Goal: Book appointment/travel/reservation

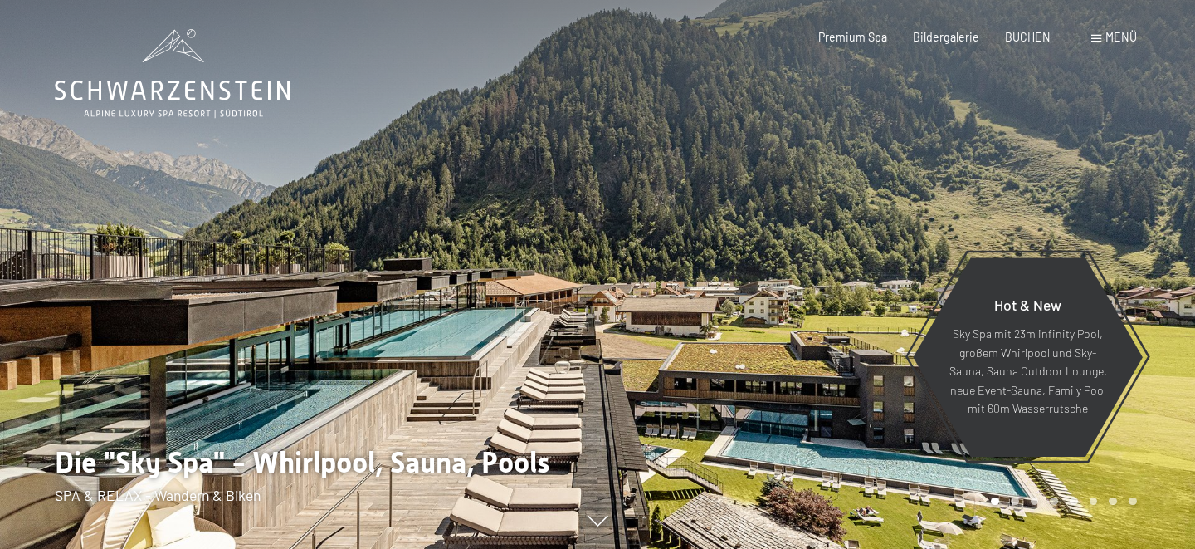
click at [1042, 36] on span "BUCHEN" at bounding box center [1028, 37] width 46 height 14
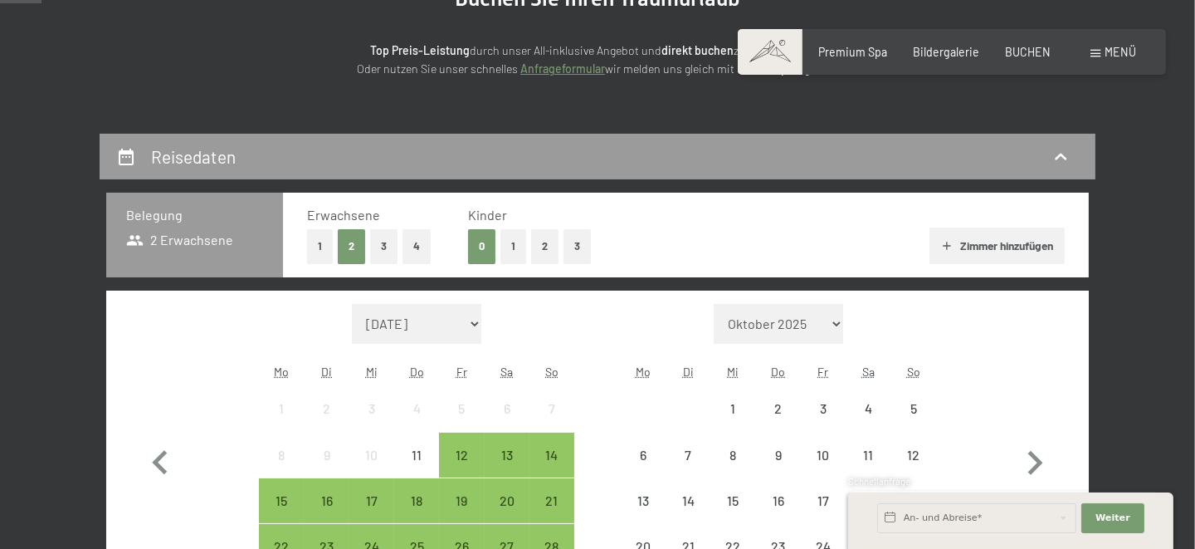
scroll to position [198, 0]
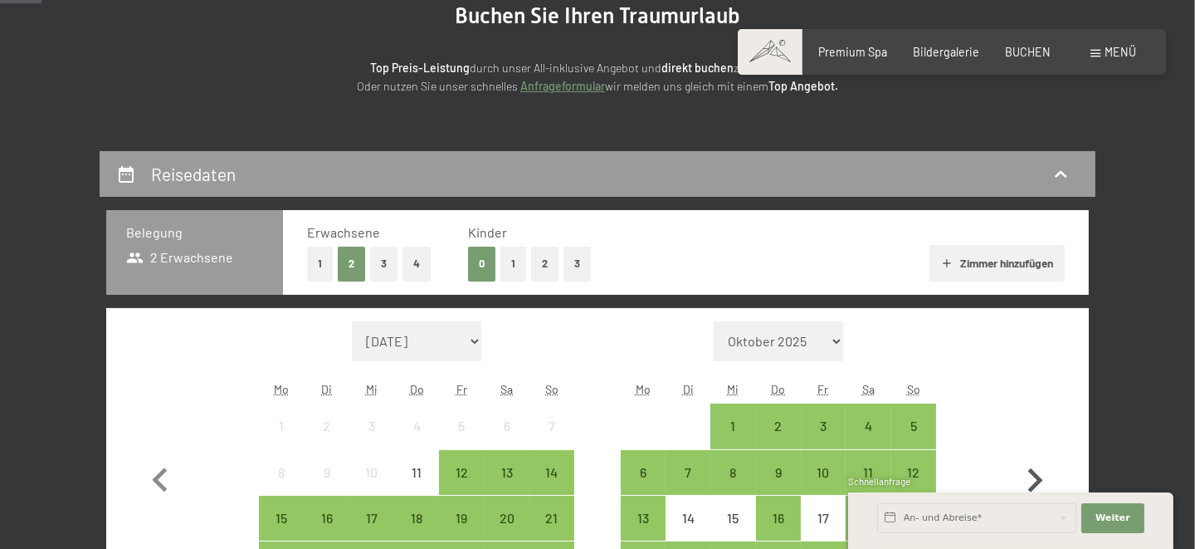
click at [1038, 470] on icon "button" at bounding box center [1035, 481] width 48 height 48
select select "2025-10-01"
select select "2025-11-01"
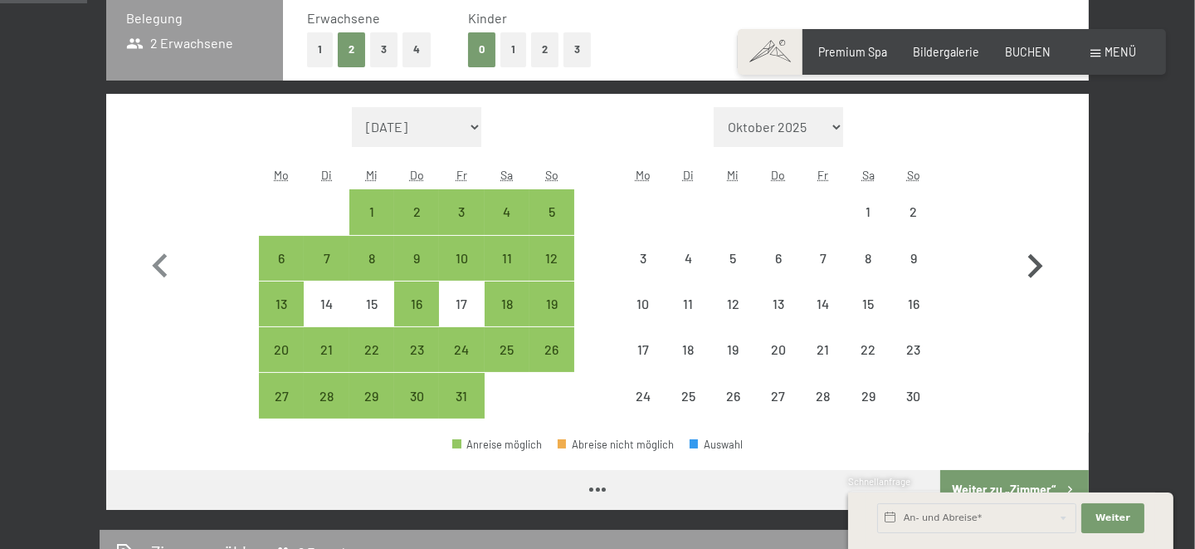
scroll to position [419, 0]
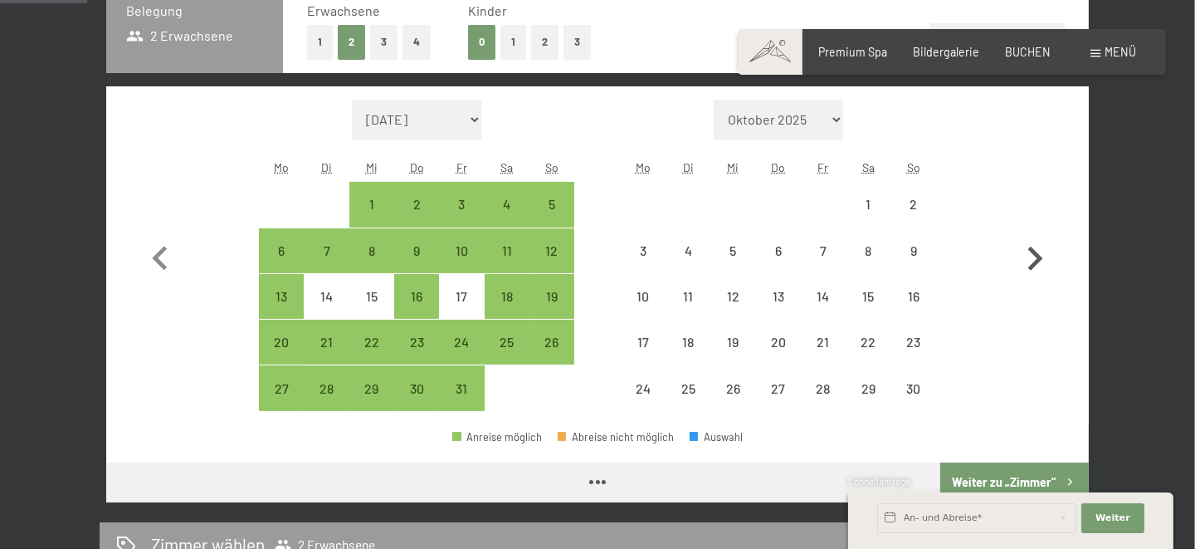
select select "2025-10-01"
select select "2025-11-01"
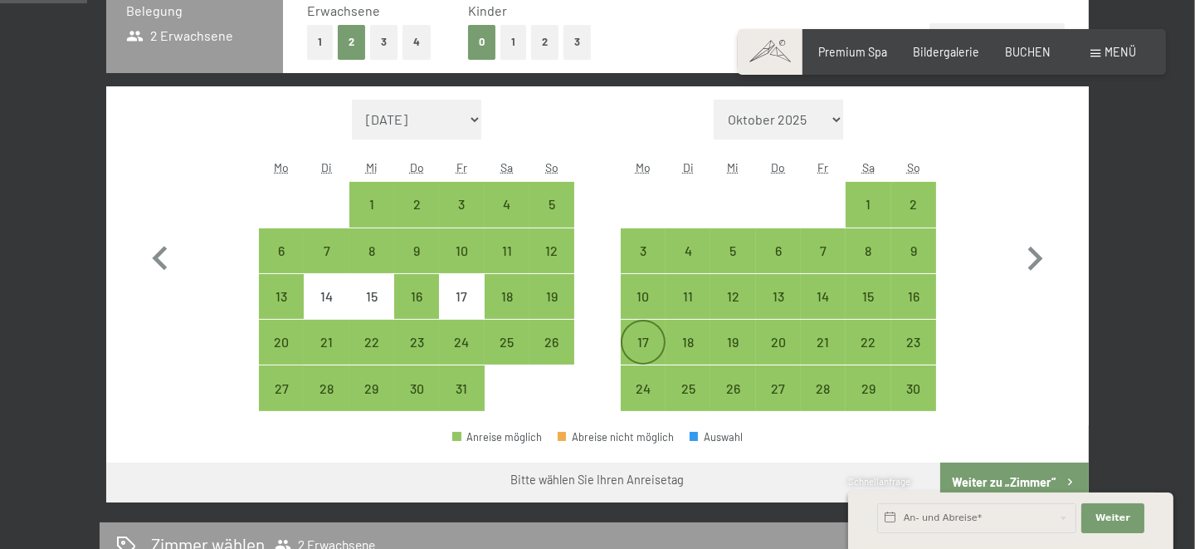
click at [647, 335] on div "17" at bounding box center [644, 356] width 42 height 42
select select "[DATE]"
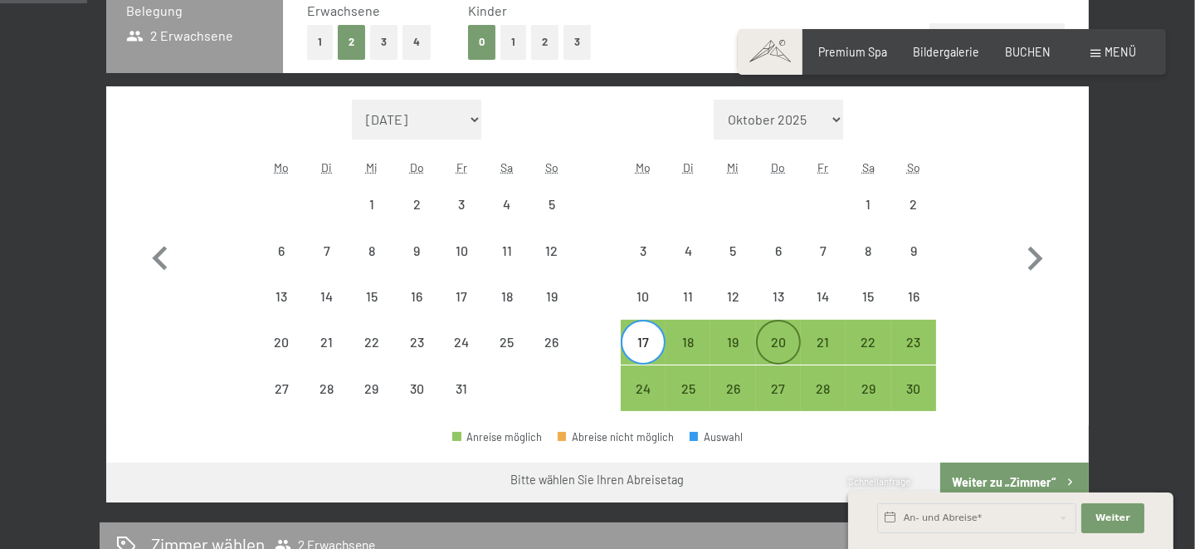
click at [783, 340] on div "20" at bounding box center [779, 356] width 42 height 42
select select "2025-10-01"
select select "2025-11-01"
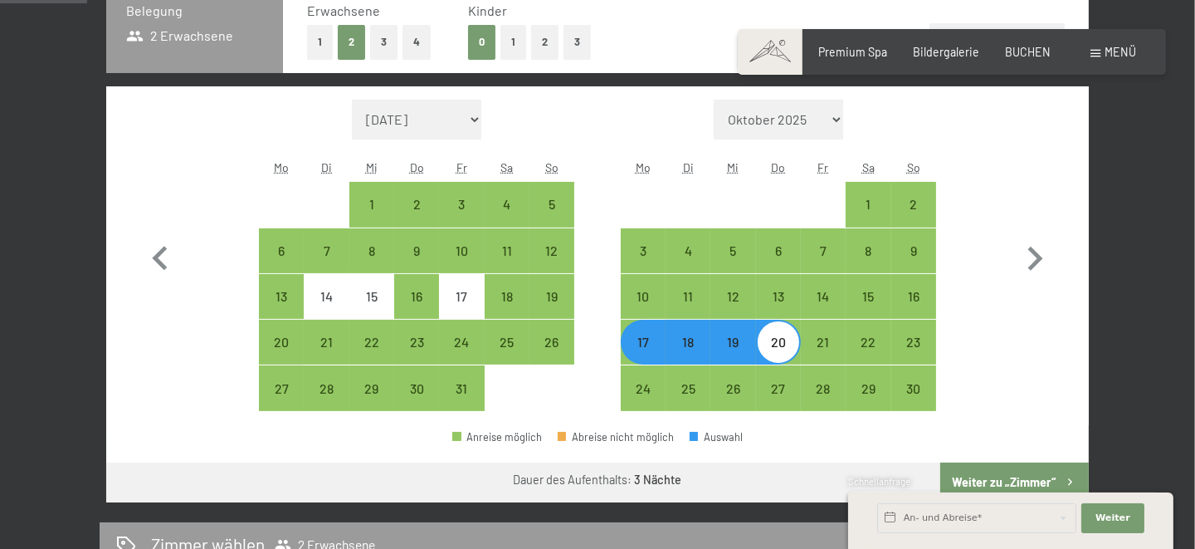
click at [1050, 475] on div "Schnellanfrage" at bounding box center [1010, 483] width 325 height 16
click at [1053, 474] on button "Weiter zu „Zimmer“" at bounding box center [1015, 482] width 149 height 40
select select "2025-10-01"
select select "2025-11-01"
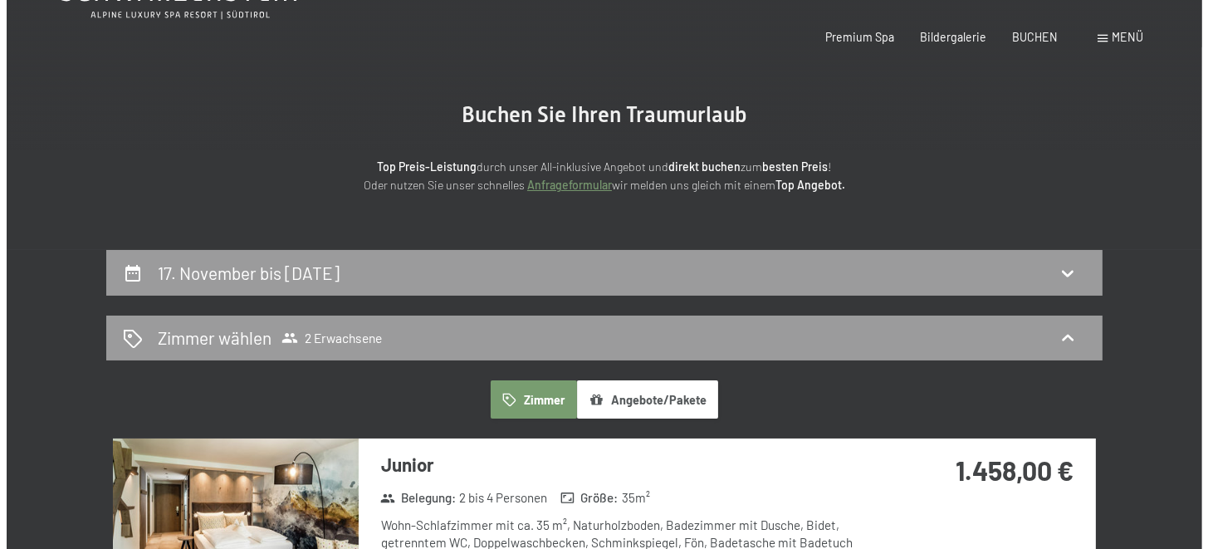
scroll to position [0, 0]
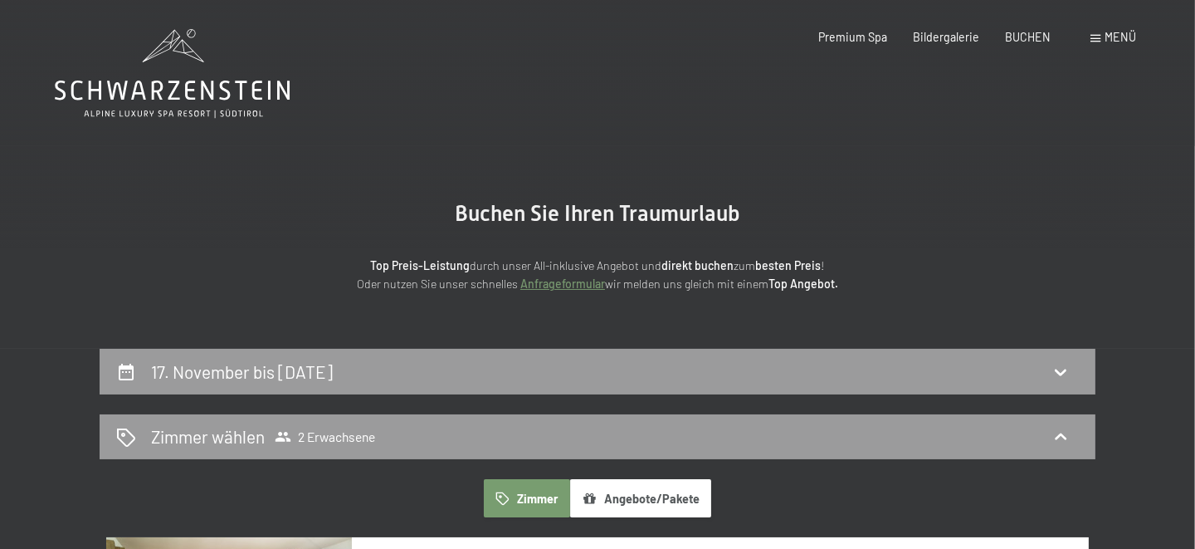
click at [1121, 46] on div "Buchen Anfragen Premium Spa Bildergalerie BUCHEN Menü DE IT EN Gutschein Bilder…" at bounding box center [951, 37] width 369 height 17
click at [1119, 36] on span "Menü" at bounding box center [1122, 37] width 32 height 14
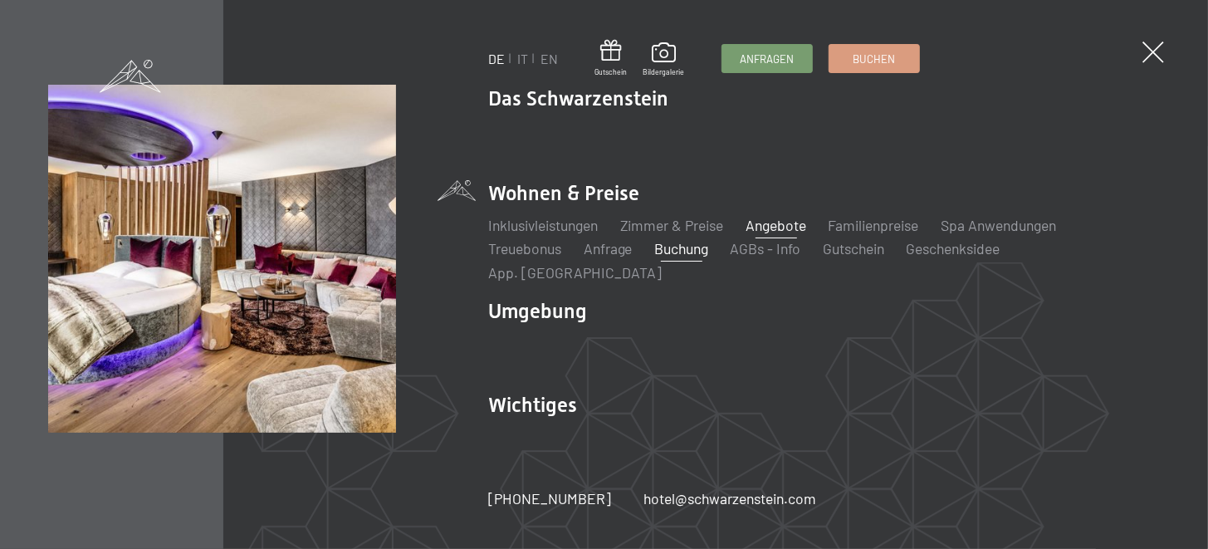
click at [755, 232] on link "Angebote" at bounding box center [775, 225] width 61 height 18
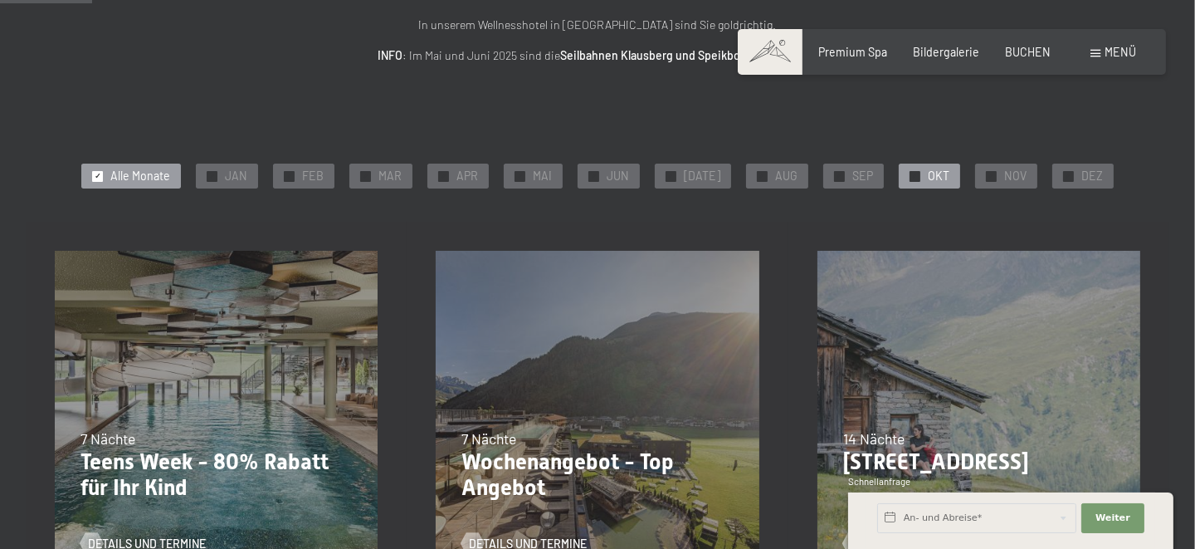
click at [910, 174] on div at bounding box center [915, 176] width 11 height 11
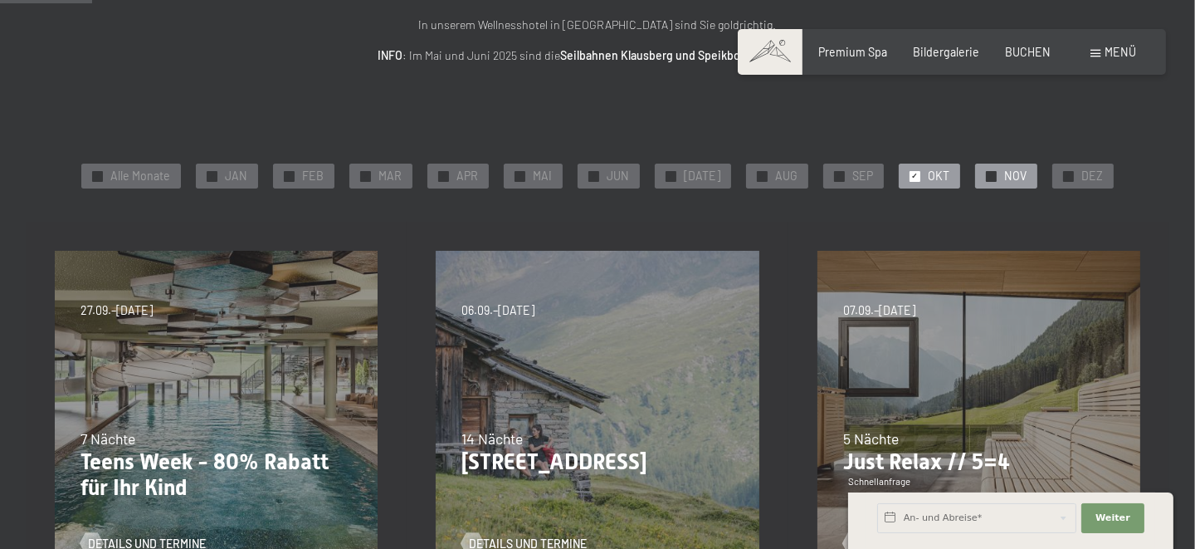
click at [975, 174] on div "✓ NOV" at bounding box center [1006, 176] width 62 height 25
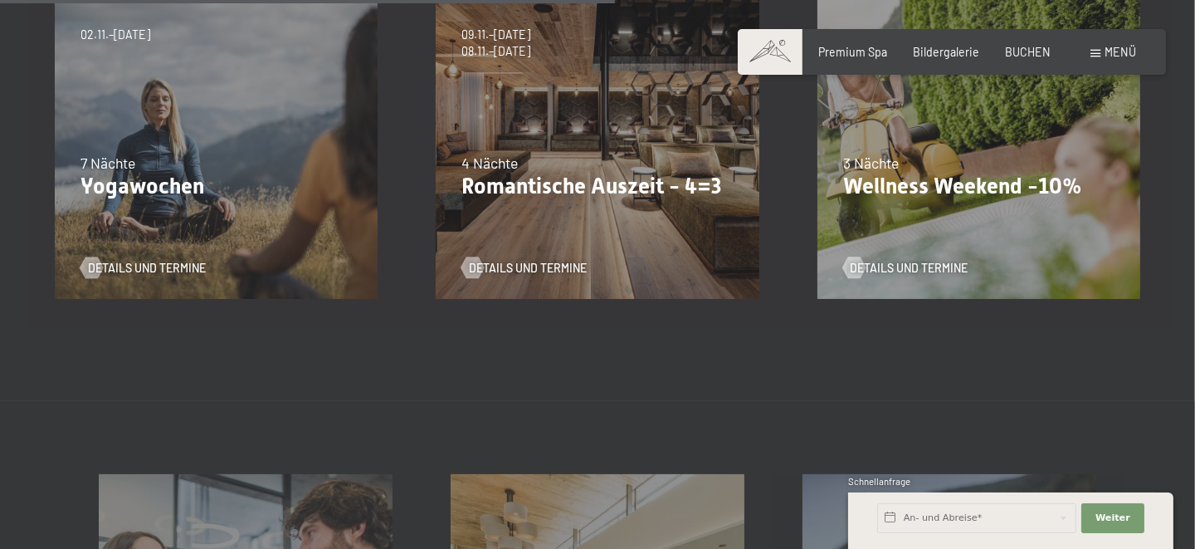
scroll to position [885, 0]
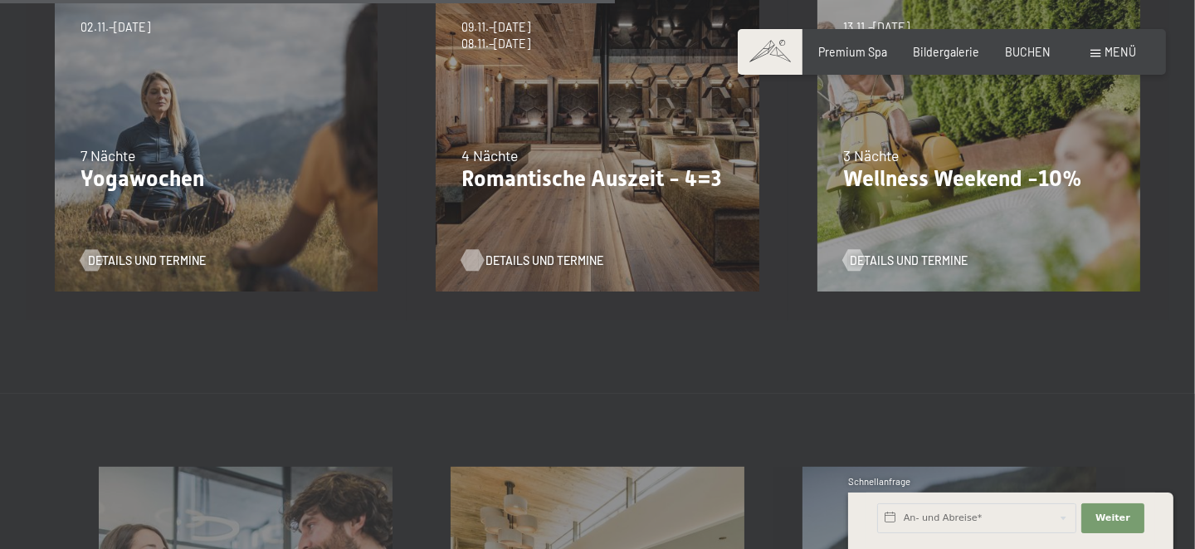
click at [532, 257] on span "Details und Termine" at bounding box center [545, 260] width 118 height 17
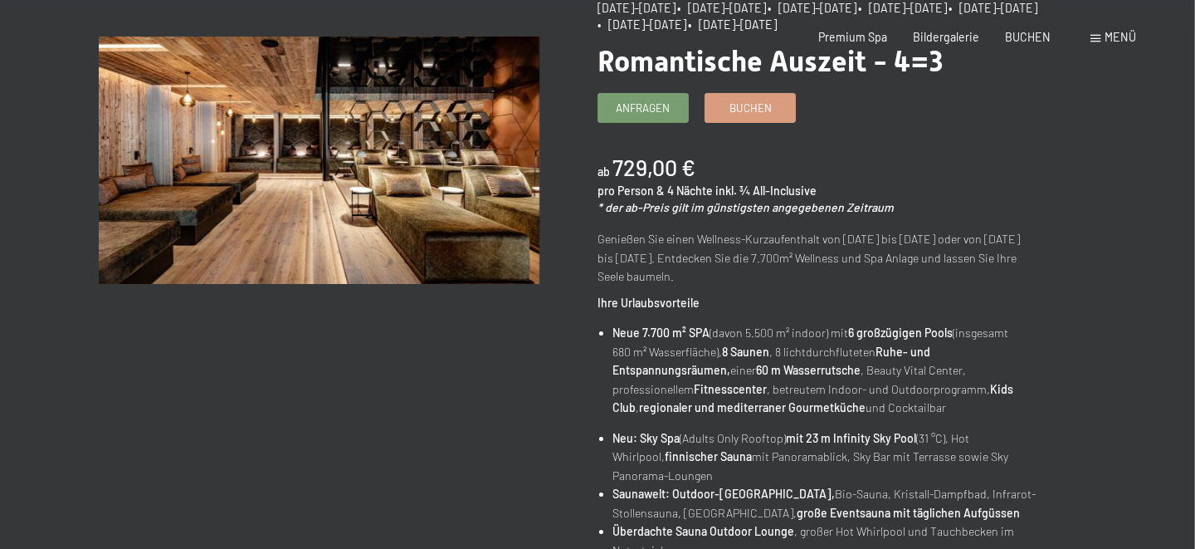
scroll to position [221, 0]
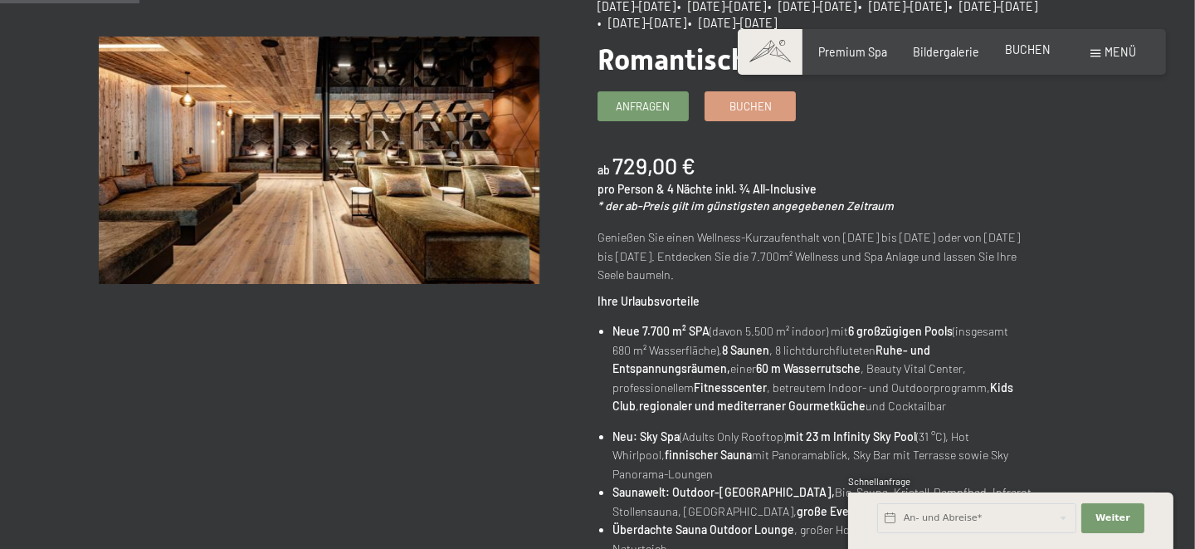
click at [1021, 52] on span "BUCHEN" at bounding box center [1028, 49] width 46 height 14
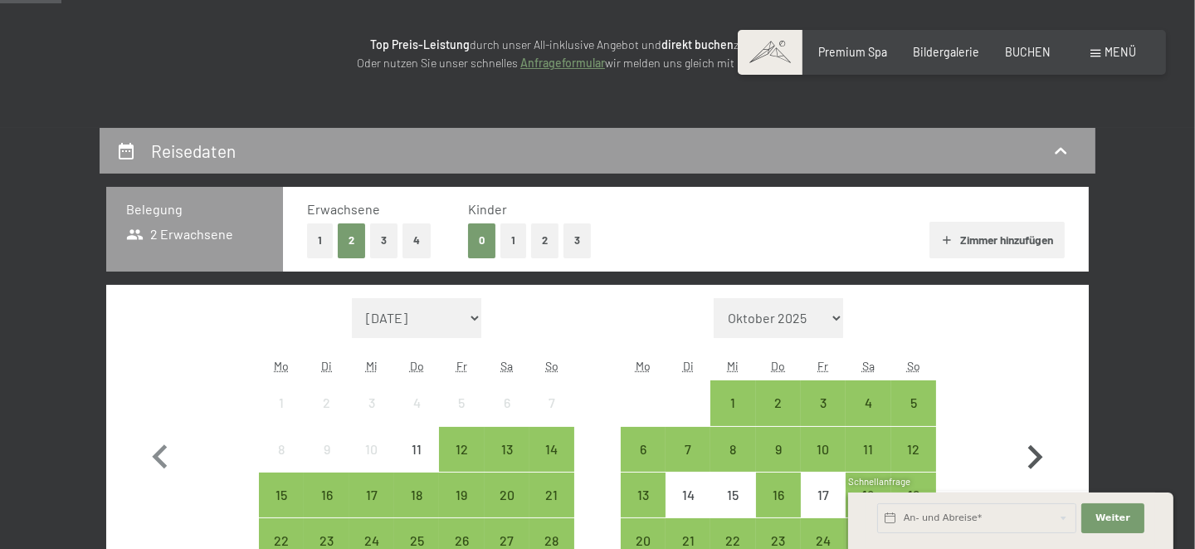
click at [1029, 458] on icon "button" at bounding box center [1035, 457] width 48 height 48
select select "2025-10-01"
select select "2025-11-01"
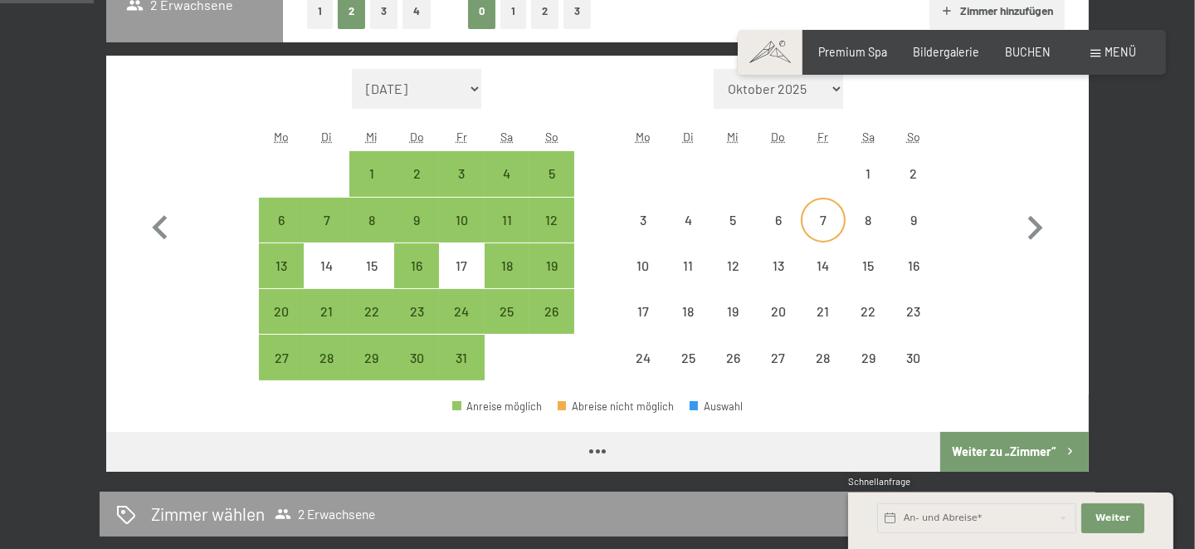
scroll to position [442, 0]
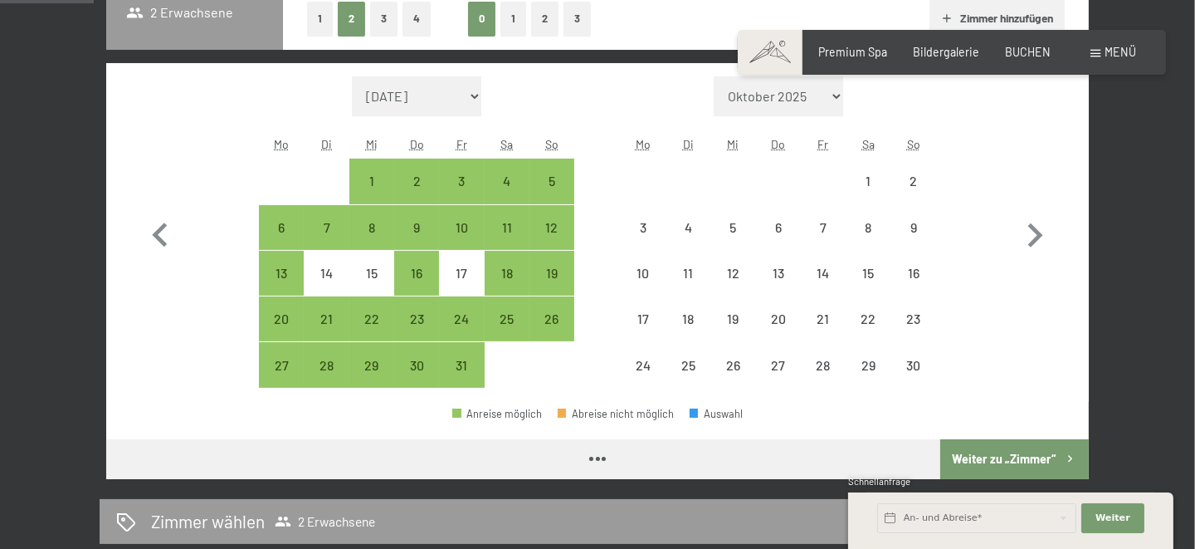
select select "2025-10-01"
select select "2025-11-01"
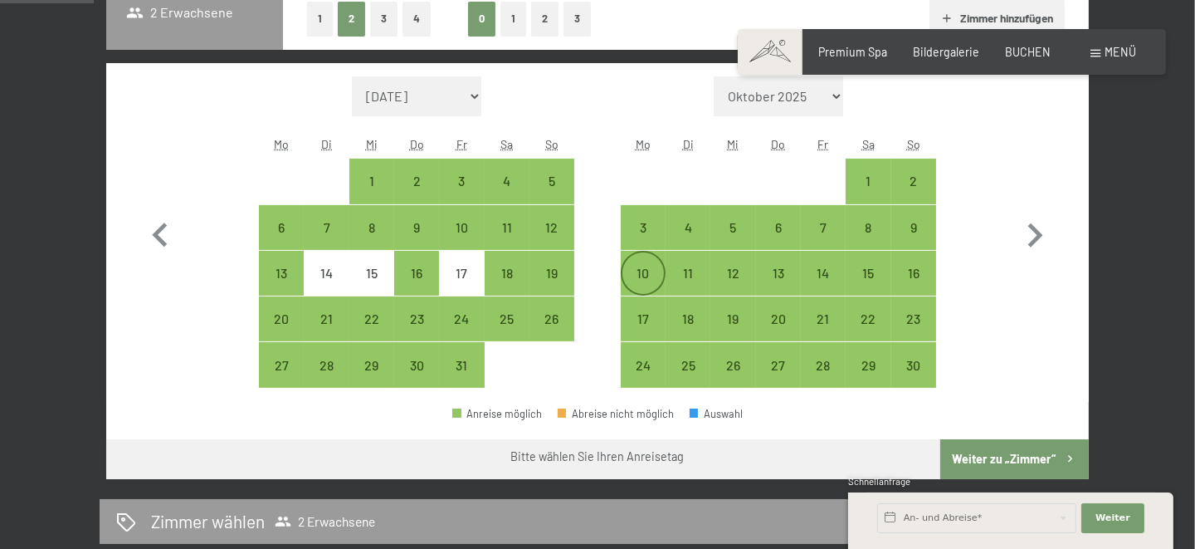
click at [655, 283] on div "10" at bounding box center [644, 287] width 42 height 42
select select "2025-10-01"
select select "2025-11-01"
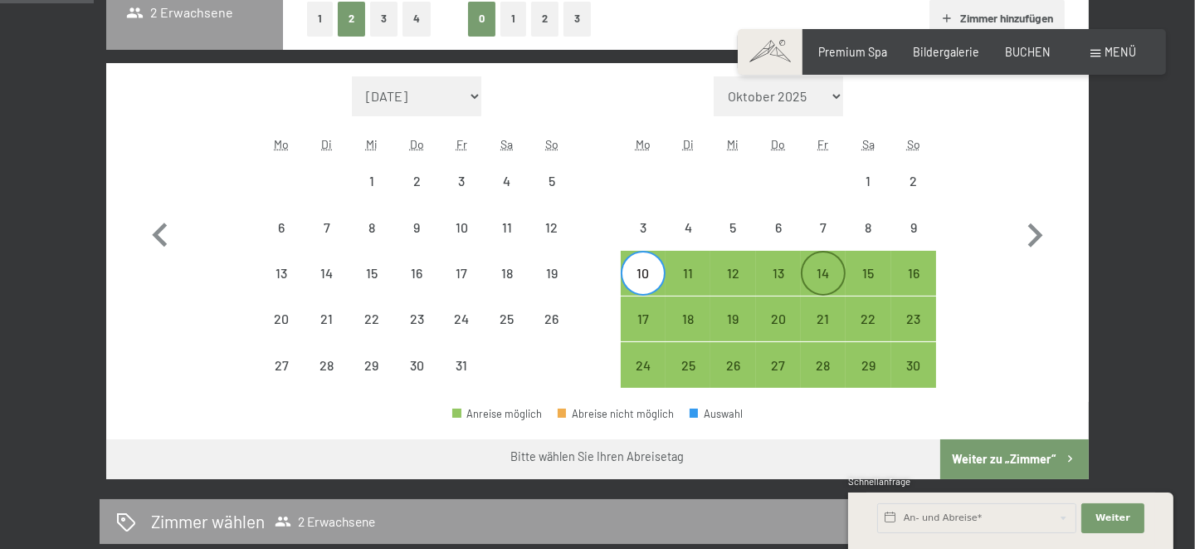
click at [827, 273] on div "14" at bounding box center [824, 287] width 42 height 42
select select "2025-10-01"
select select "2025-11-01"
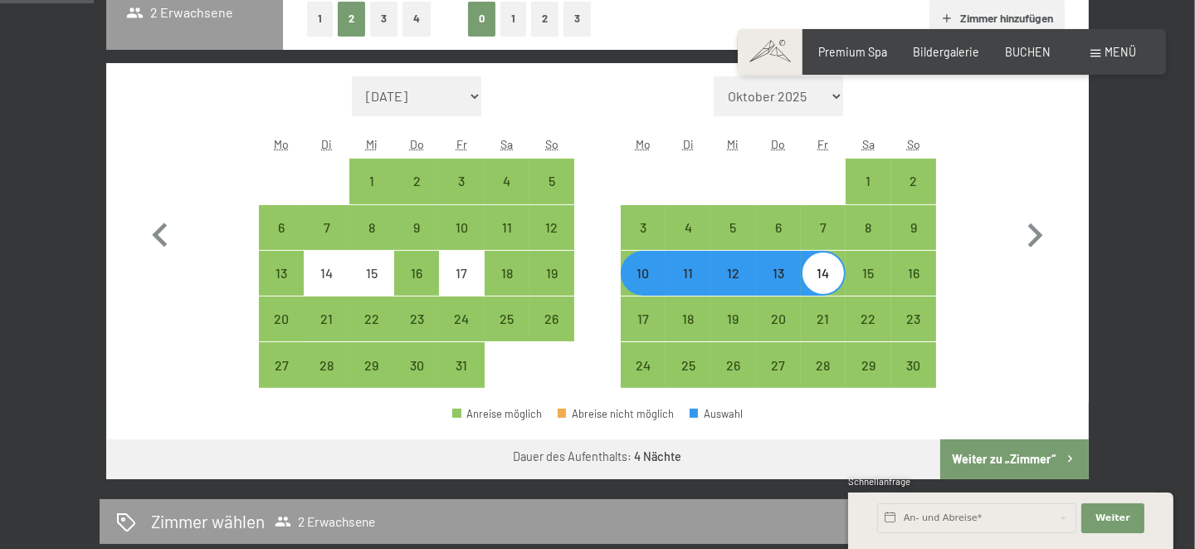
click at [1009, 453] on button "Weiter zu „Zimmer“" at bounding box center [1015, 459] width 149 height 40
select select "2025-10-01"
select select "2025-11-01"
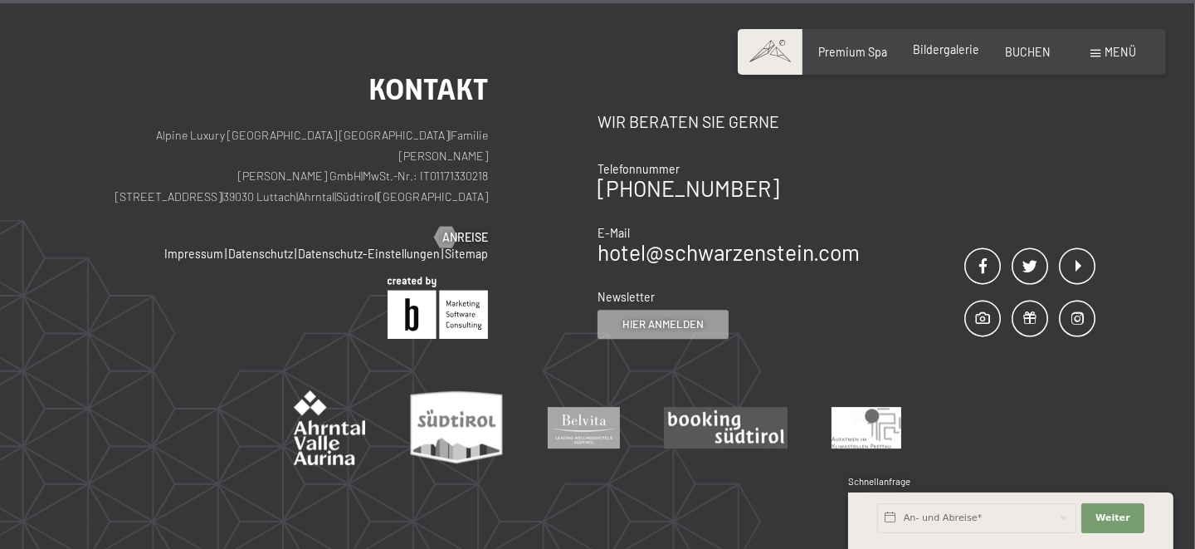
scroll to position [6589, 0]
